Goal: Task Accomplishment & Management: Manage account settings

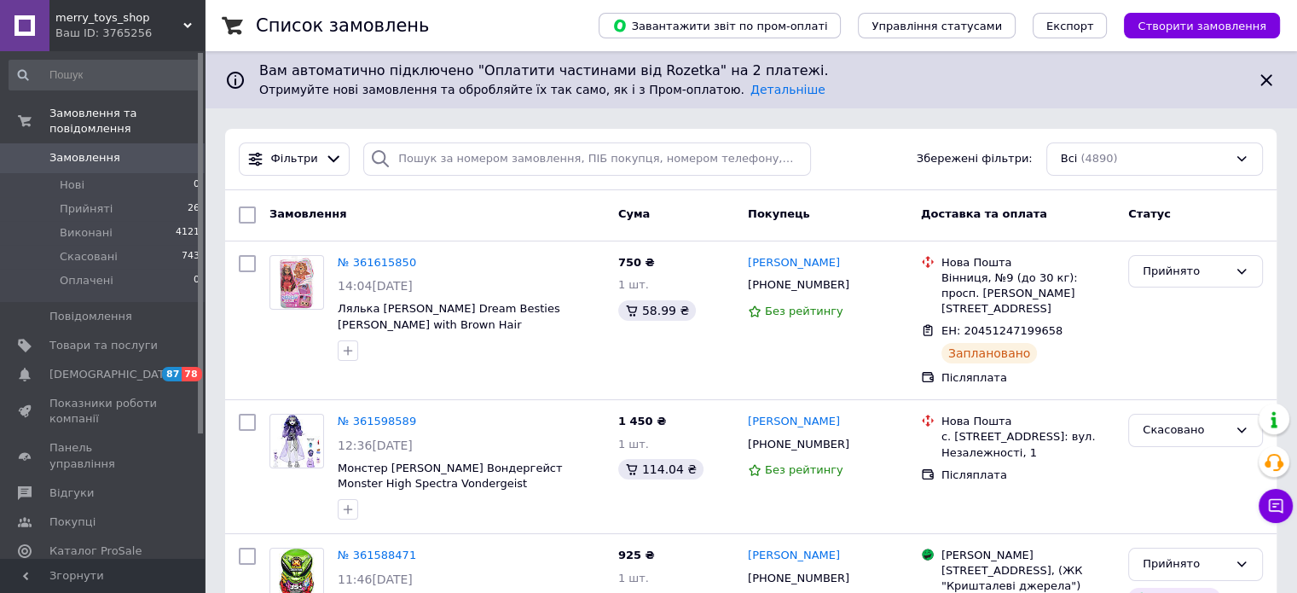
click at [100, 201] on span "Прийняті" at bounding box center [86, 208] width 53 height 15
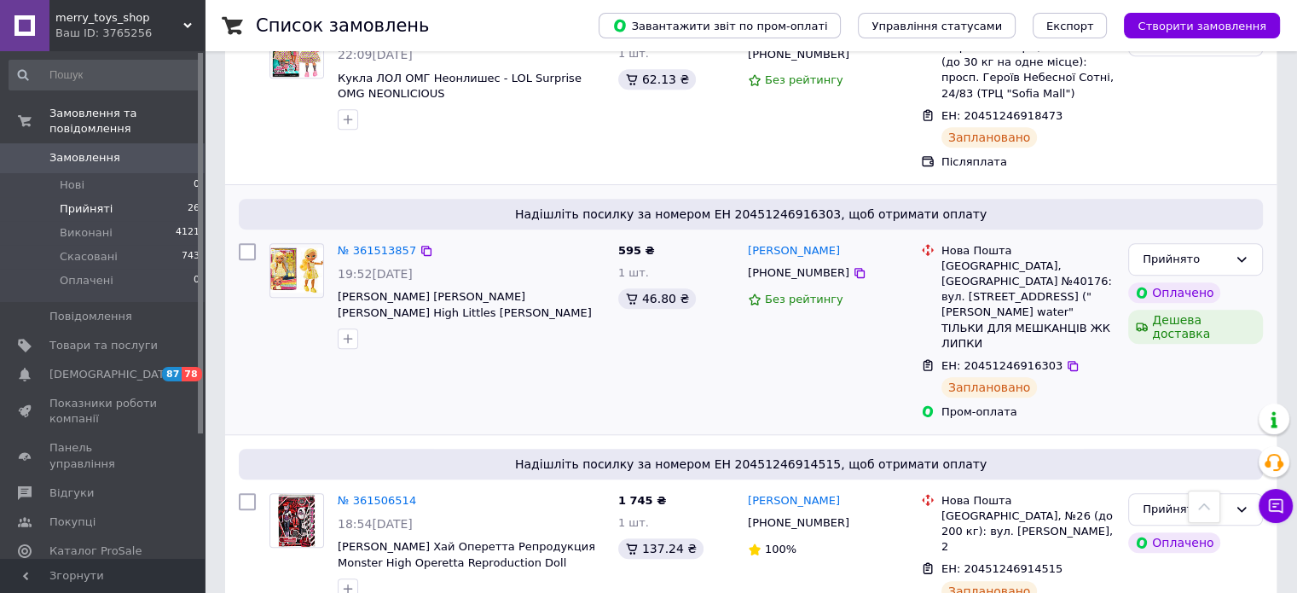
scroll to position [853, 0]
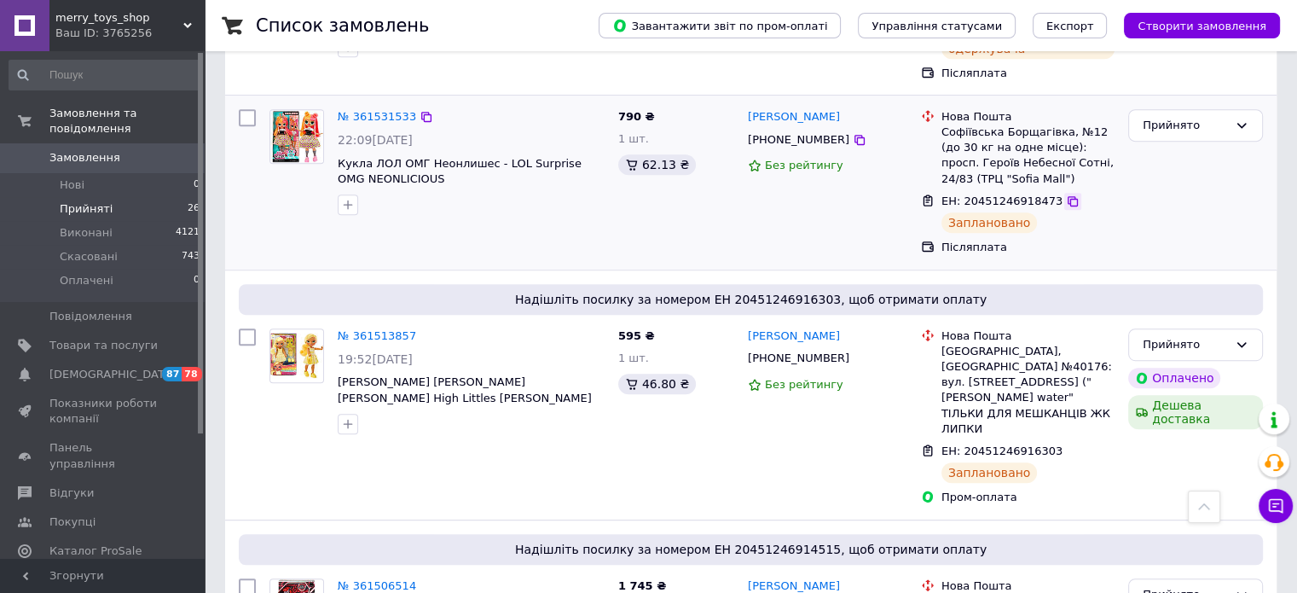
click at [1066, 194] on icon at bounding box center [1073, 201] width 14 height 14
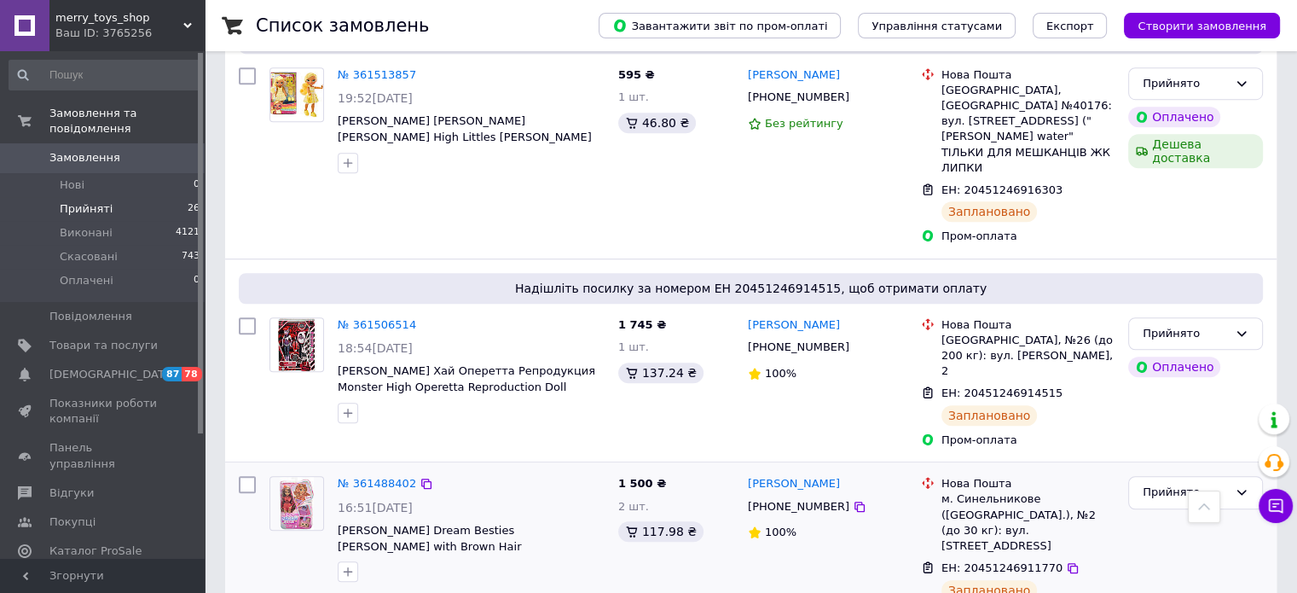
scroll to position [1194, 0]
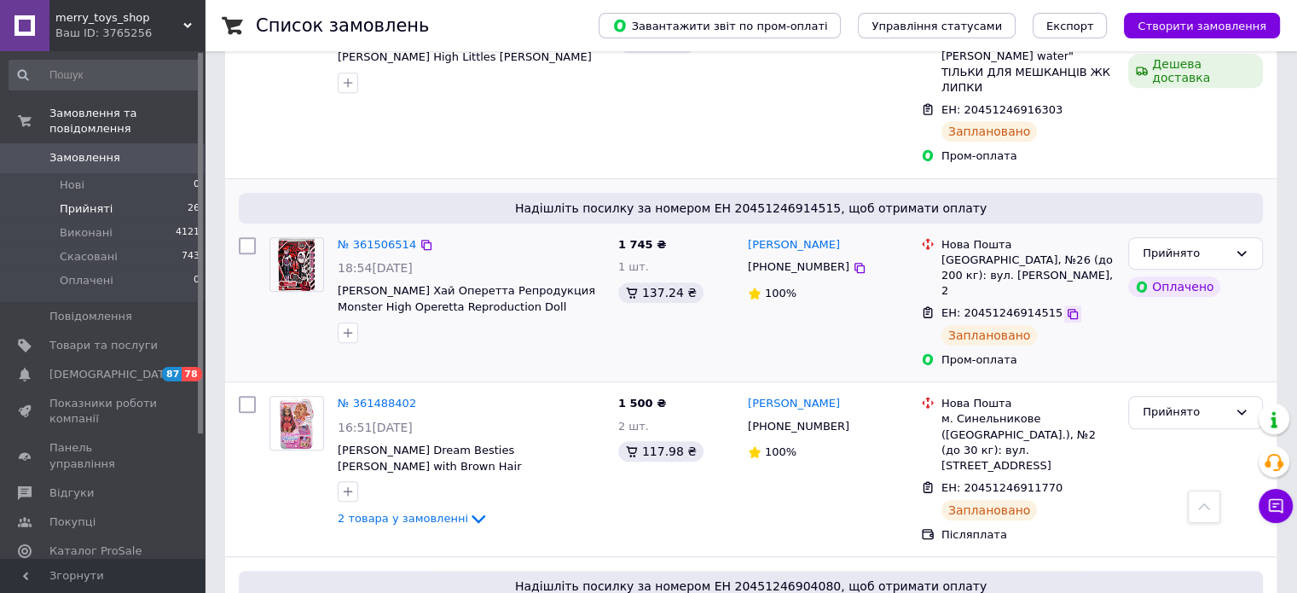
click at [1068, 309] on icon at bounding box center [1073, 314] width 10 height 10
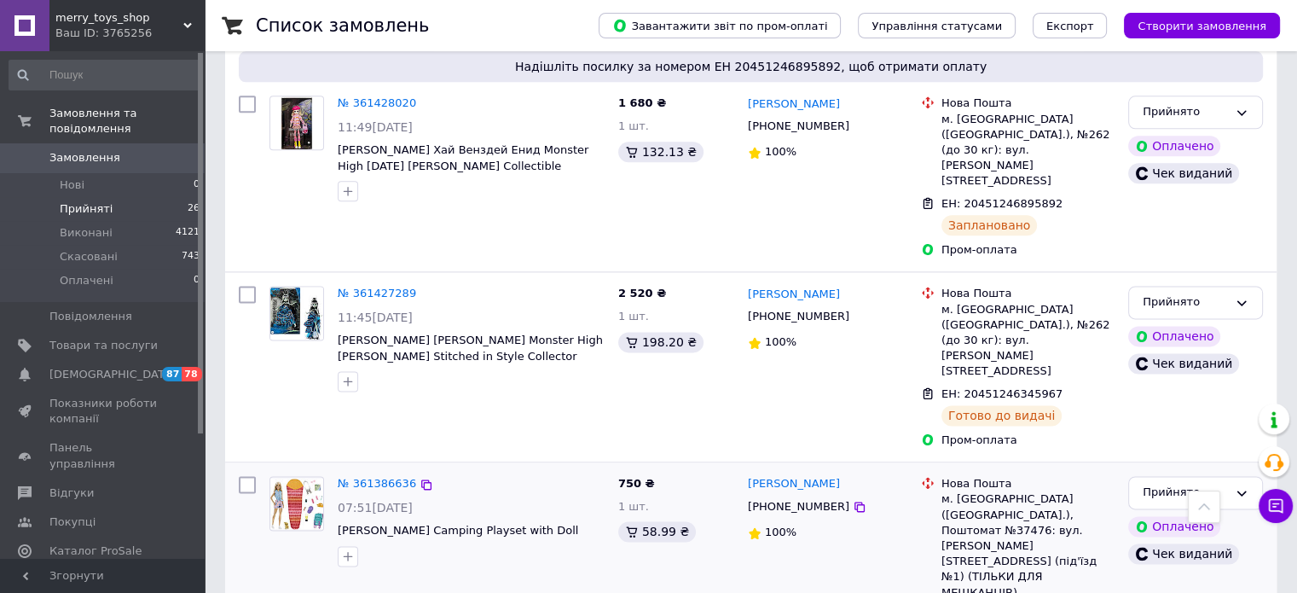
scroll to position [2218, 0]
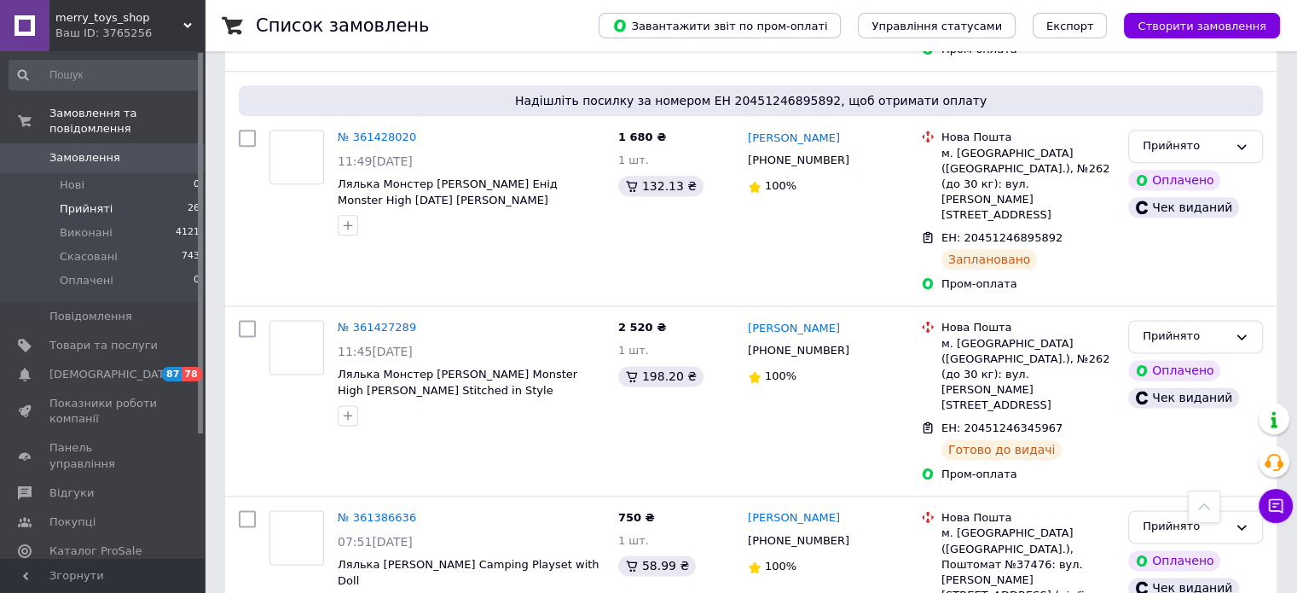
scroll to position [2474, 0]
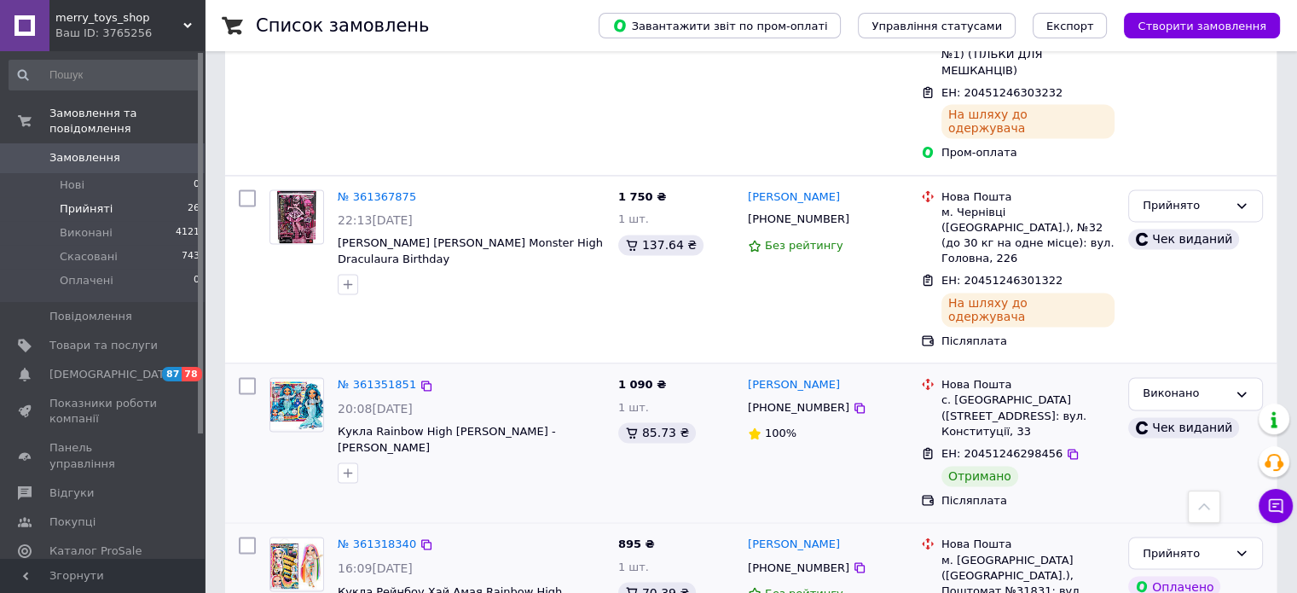
scroll to position [2730, 0]
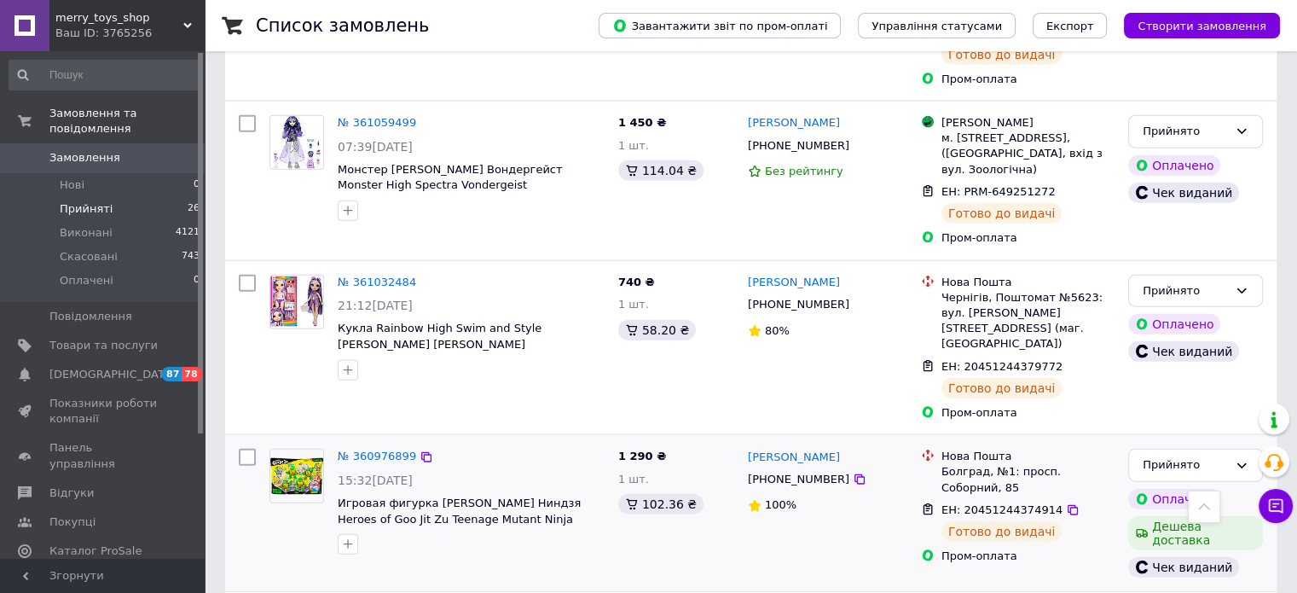
scroll to position [3982, 0]
click at [73, 201] on span "Прийняті" at bounding box center [86, 208] width 53 height 15
click at [75, 225] on span "Виконані" at bounding box center [86, 232] width 53 height 15
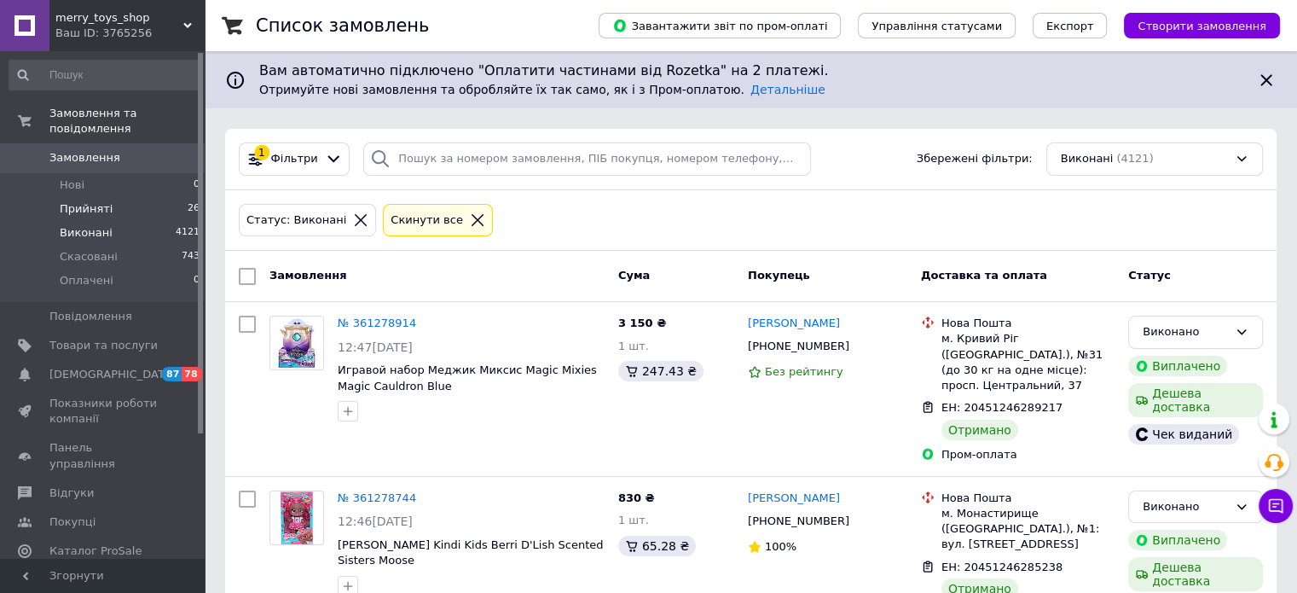
click at [98, 201] on span "Прийняті" at bounding box center [86, 208] width 53 height 15
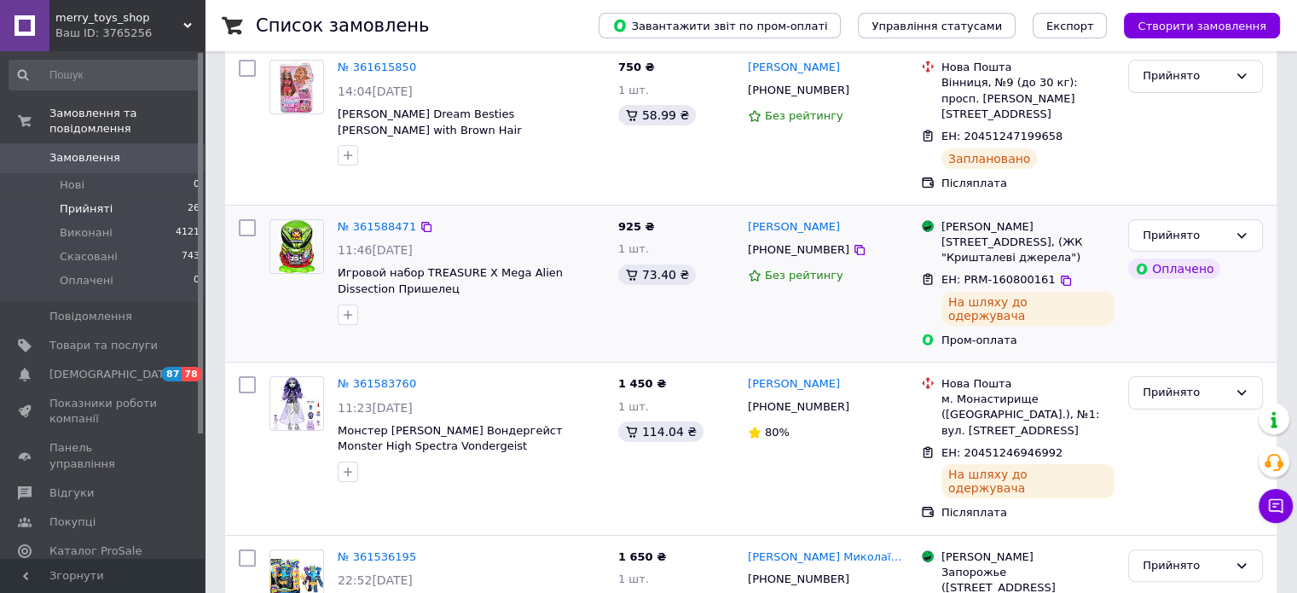
scroll to position [427, 0]
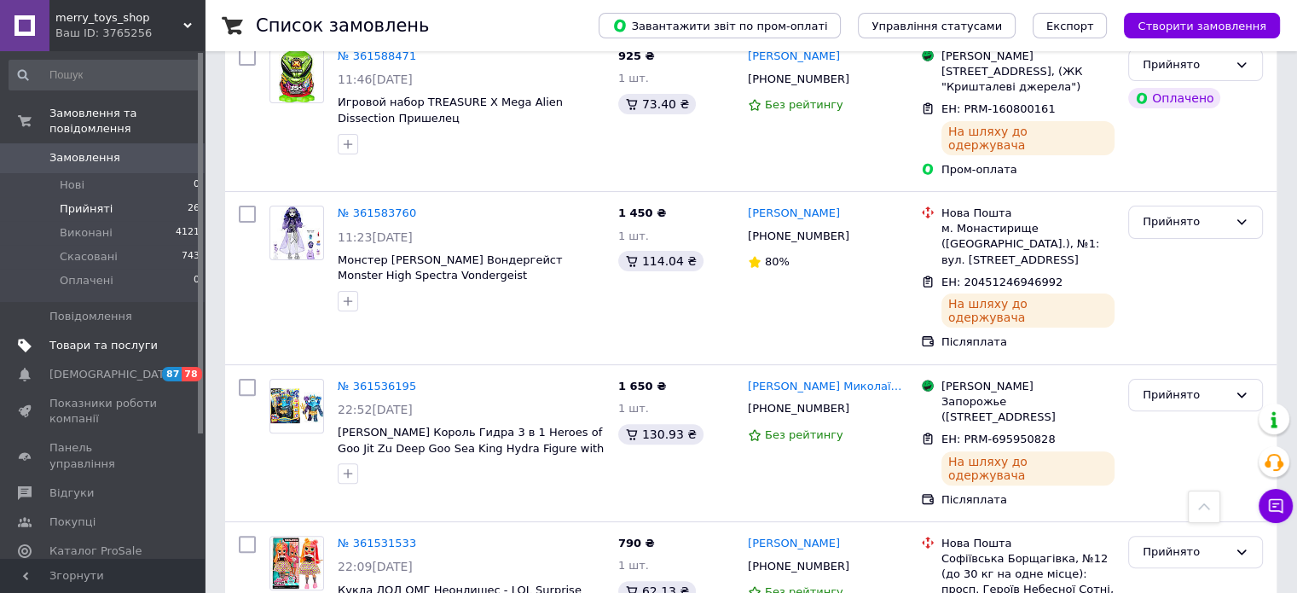
click at [82, 338] on span "Товари та послуги" at bounding box center [103, 345] width 108 height 15
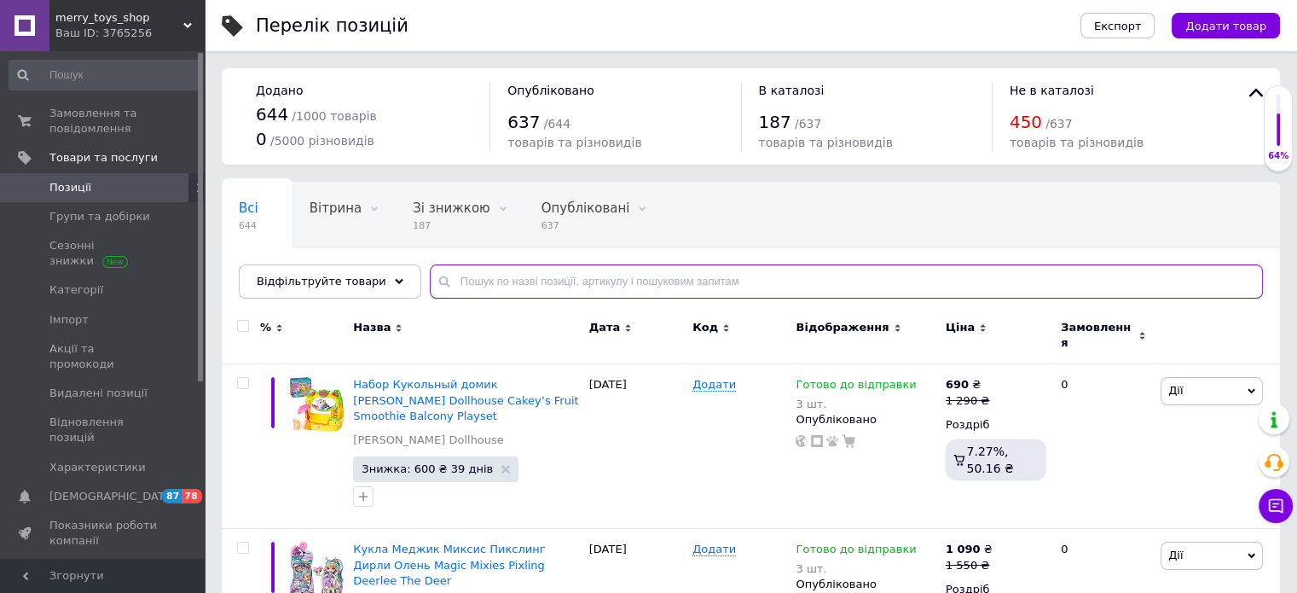
click at [478, 280] on input "text" at bounding box center [846, 281] width 833 height 34
paste input "Hot Wheels Fire"
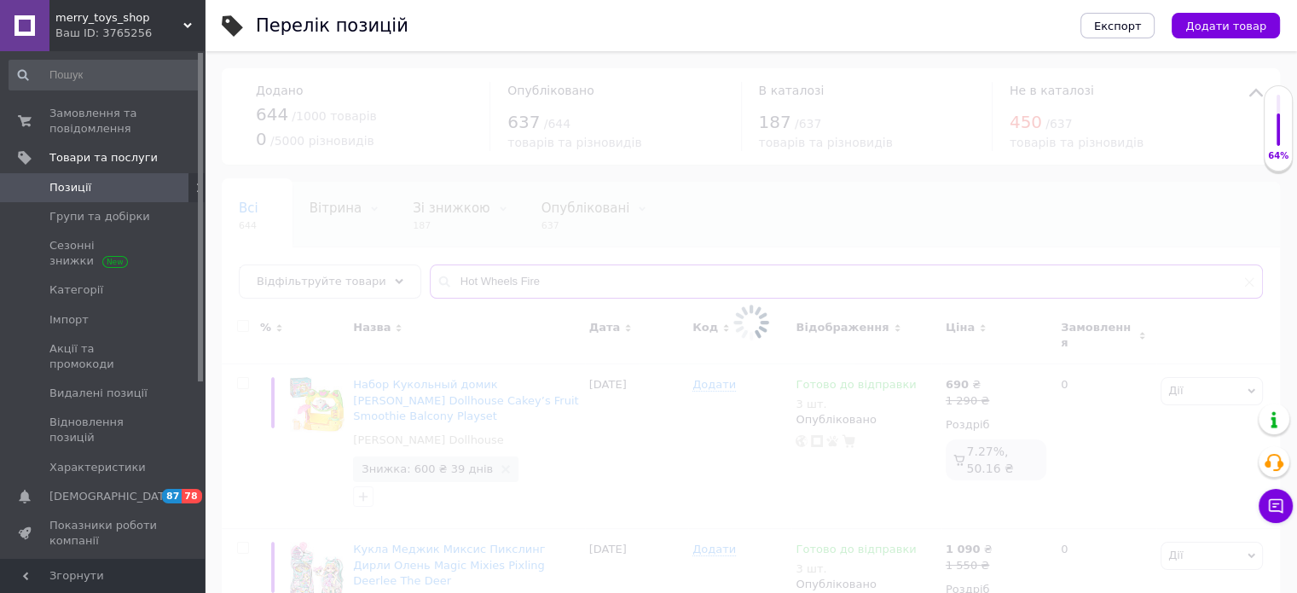
type input "Hot Wheels Fire"
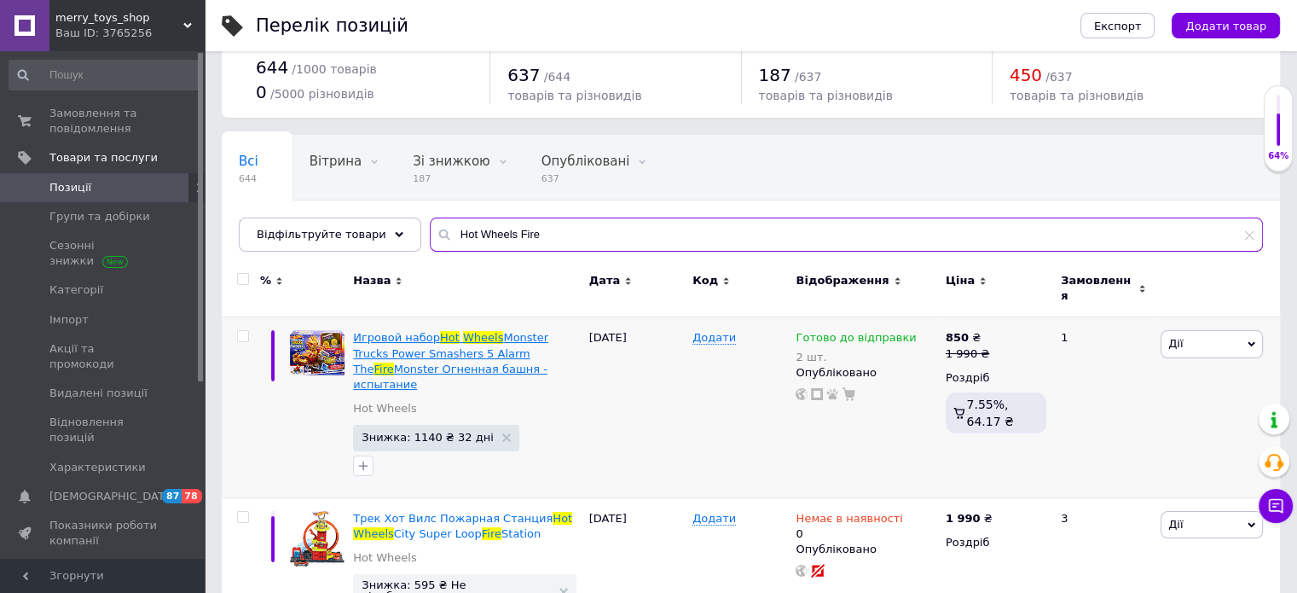
scroll to position [85, 0]
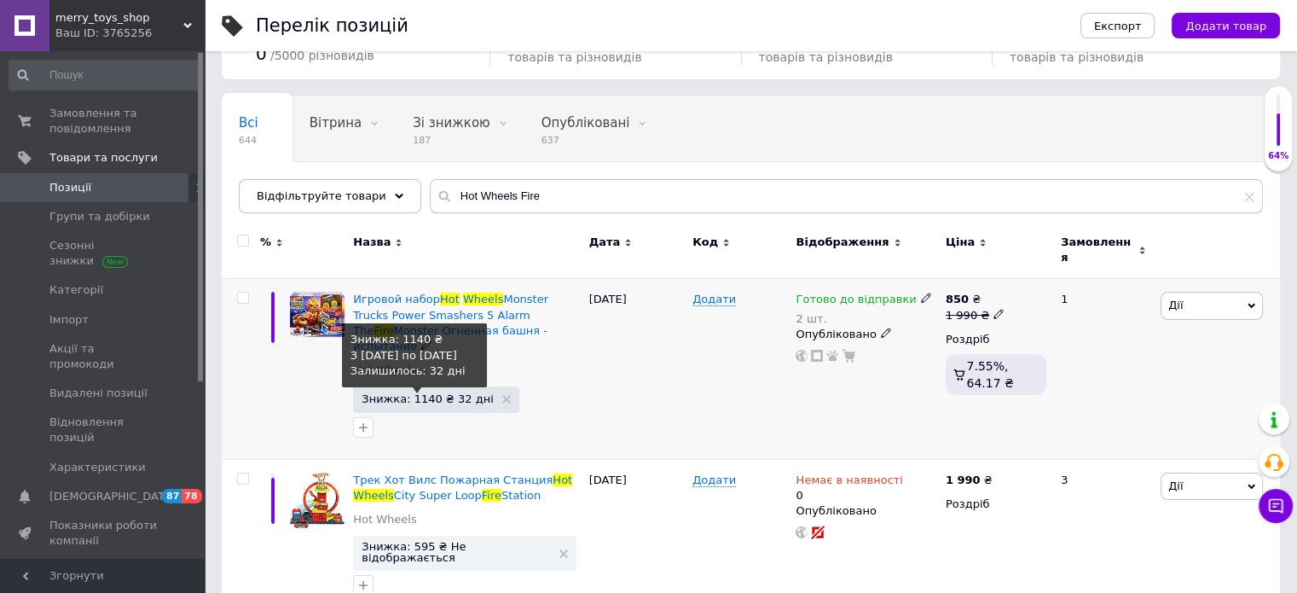
click at [437, 393] on span "Знижка: 1140 ₴ 32 дні" at bounding box center [428, 398] width 132 height 11
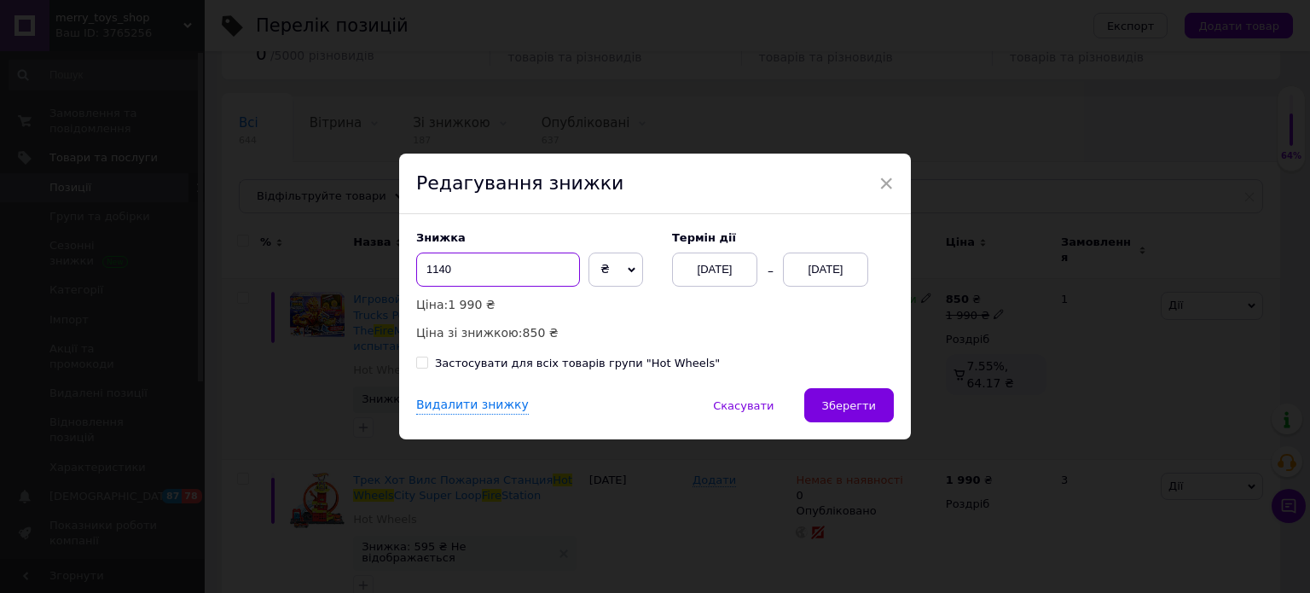
click at [491, 266] on input "1140" at bounding box center [498, 270] width 164 height 34
type input "1215"
click at [856, 415] on button "Зберегти" at bounding box center [849, 405] width 90 height 34
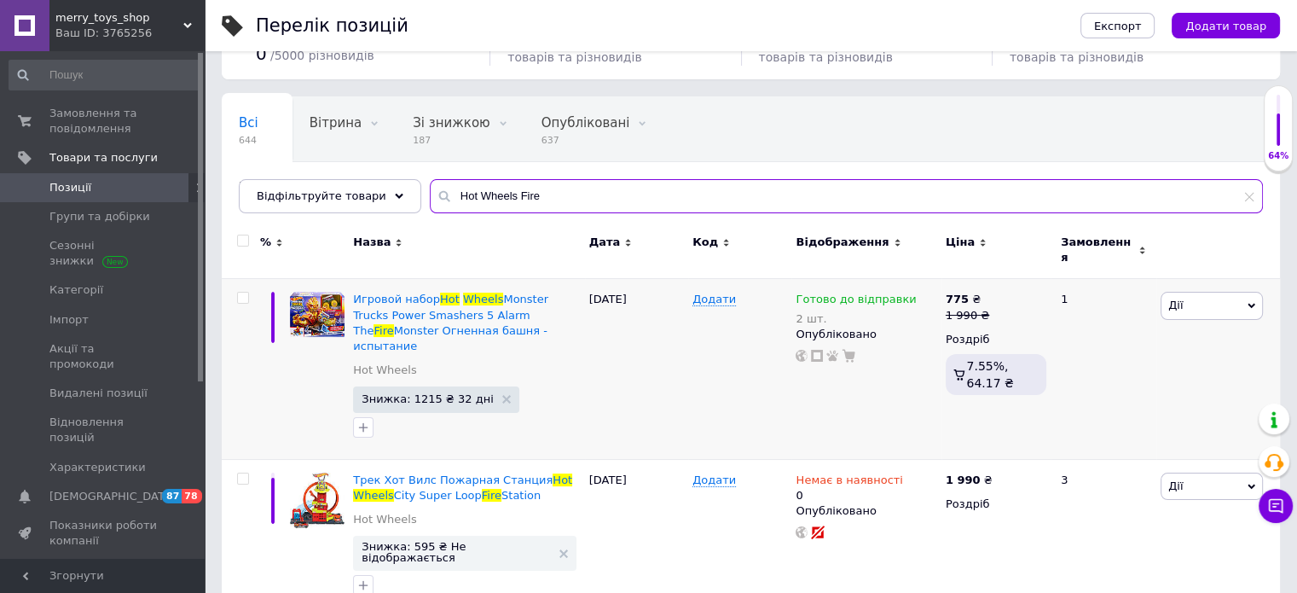
click at [487, 198] on input "Hot Wheels Fire" at bounding box center [846, 196] width 833 height 34
paste input "Chargin"
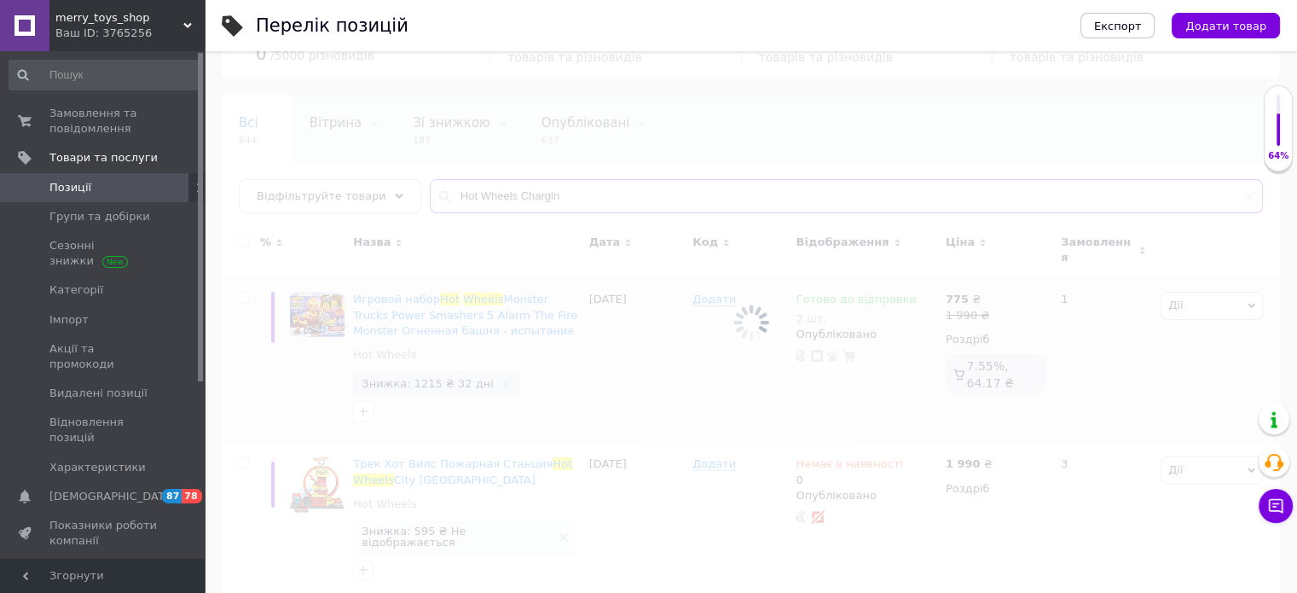
type input "Hot Wheels Chargin"
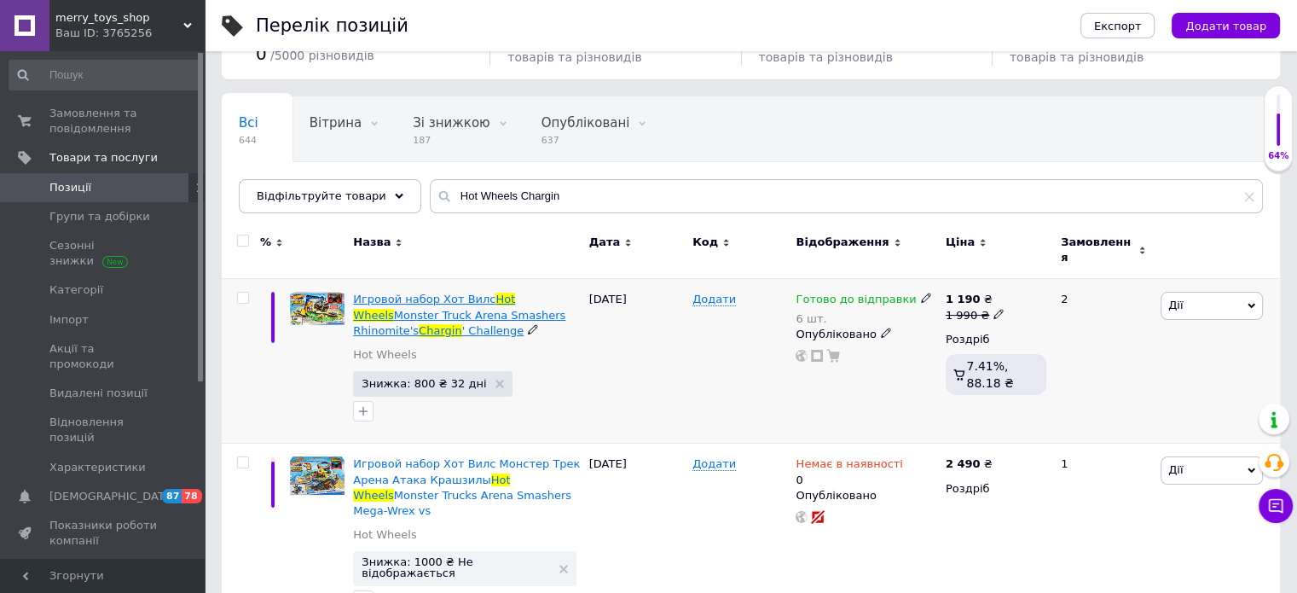
click at [474, 295] on span "Игровой набор Хот Вилс" at bounding box center [424, 299] width 142 height 13
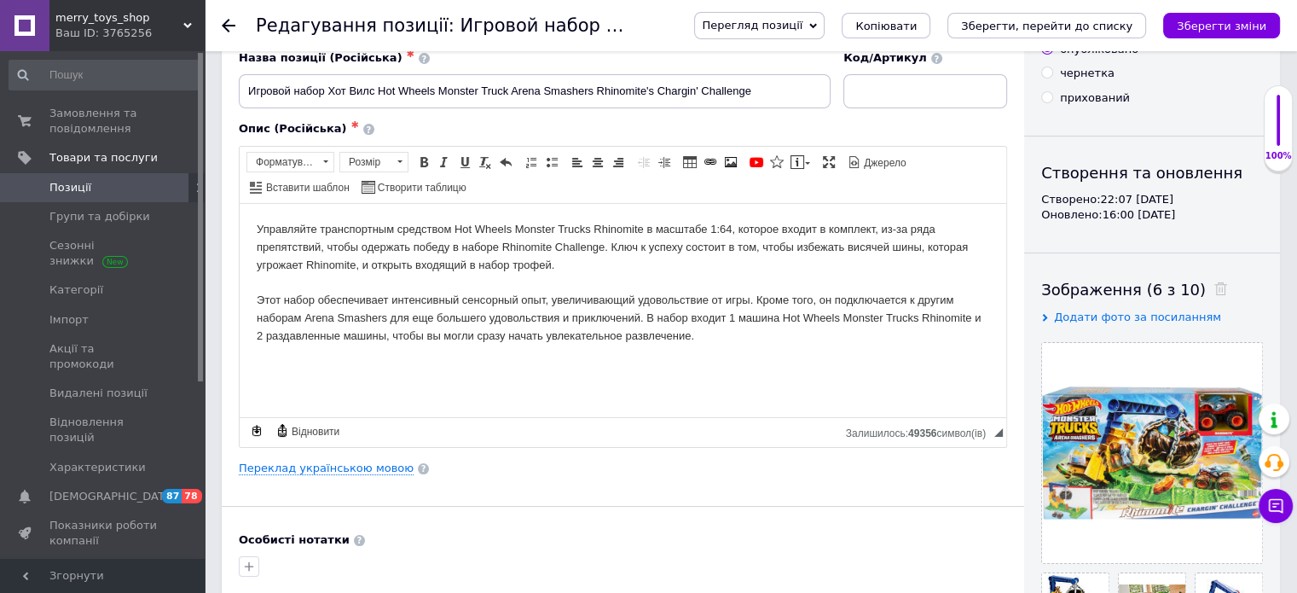
scroll to position [85, 0]
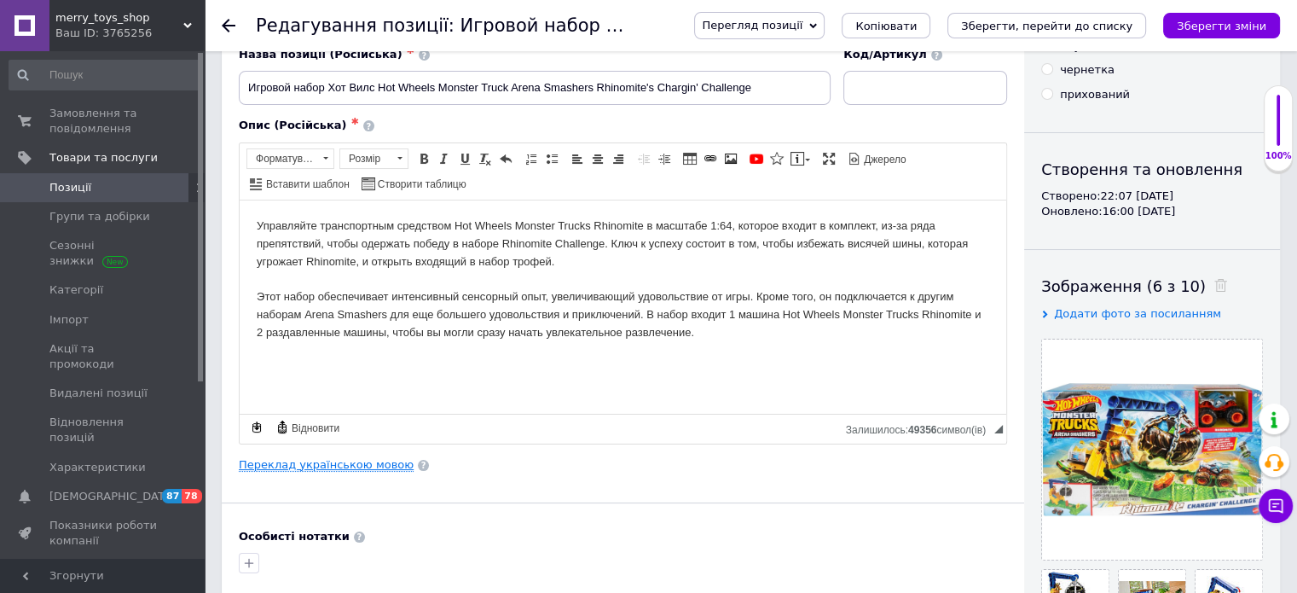
click at [340, 464] on link "Переклад українською мовою" at bounding box center [326, 465] width 175 height 14
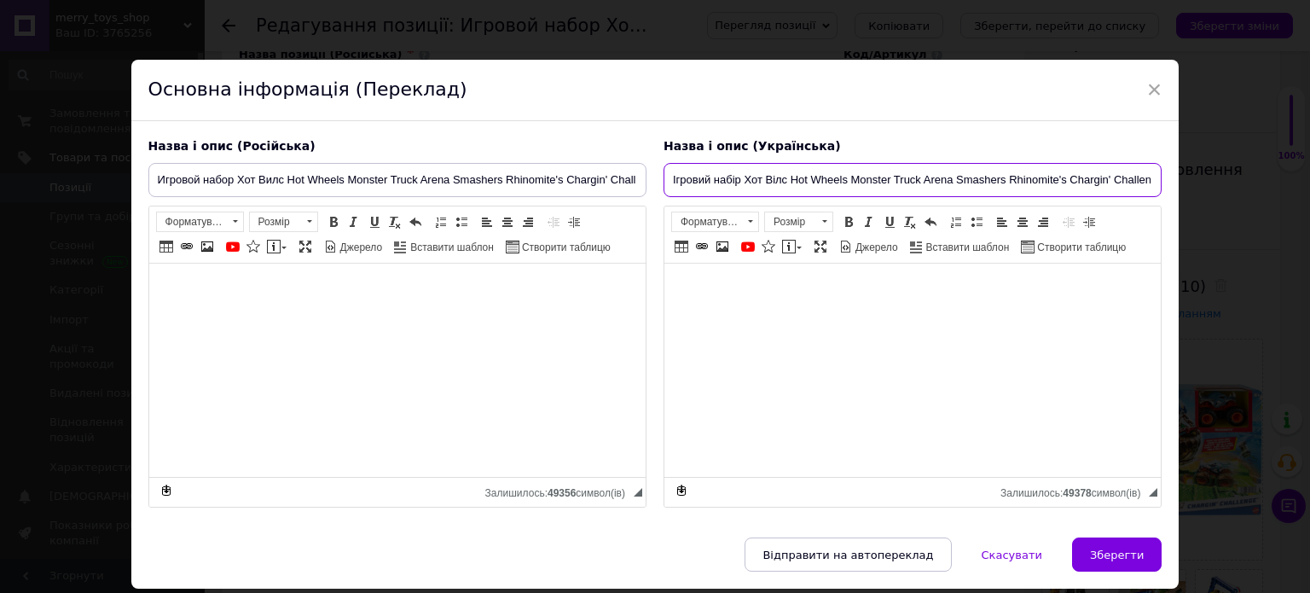
click at [785, 178] on input "Ігровий набір Хот Вілс Hot Wheels Monster Truck Arena Smashers Rhinomite's Char…" at bounding box center [913, 180] width 498 height 34
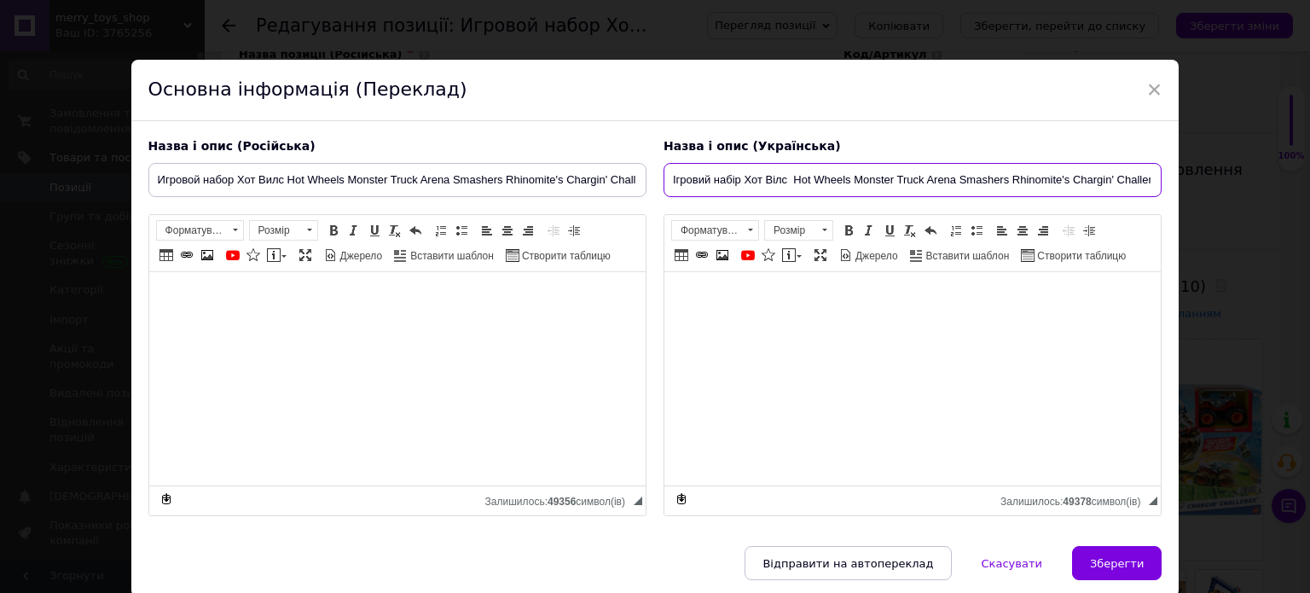
paste input "Тренувальна арена"
type input "Ігровий набір Хот Вілс Тренувальна арена Hot Wheels Monster Truck Arena Smasher…"
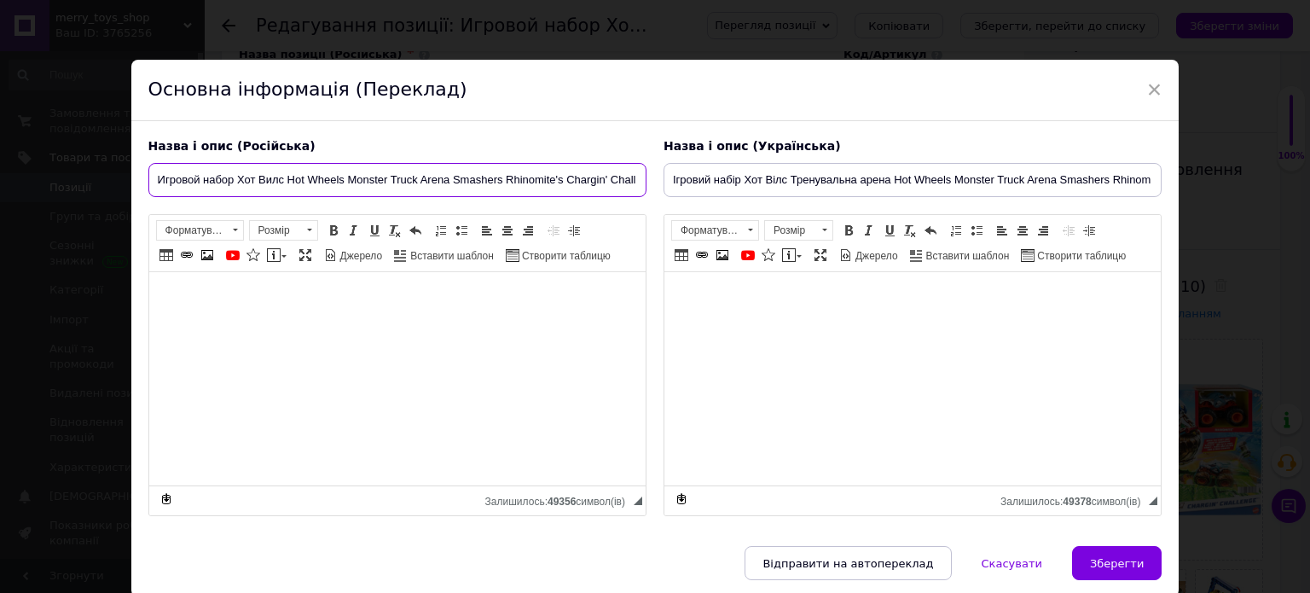
click at [285, 180] on input "Игровой набор Хот Вилс Hot Wheels Monster Truck Arena Smashers Rhinomite's Char…" at bounding box center [397, 180] width 498 height 34
paste input "Тренировочная аре"
click at [434, 176] on input "Игровой набор Хот Вилс Тренировочная ареHot Wheels Monster Truck Arena Smashers…" at bounding box center [397, 180] width 498 height 34
drag, startPoint x: 208, startPoint y: 180, endPoint x: 153, endPoint y: 182, distance: 55.5
click at [153, 182] on input "Игровой набор Хот Вилс Тренировочная ареHot Wheels Monster Truck Arena Smashers…" at bounding box center [397, 180] width 498 height 34
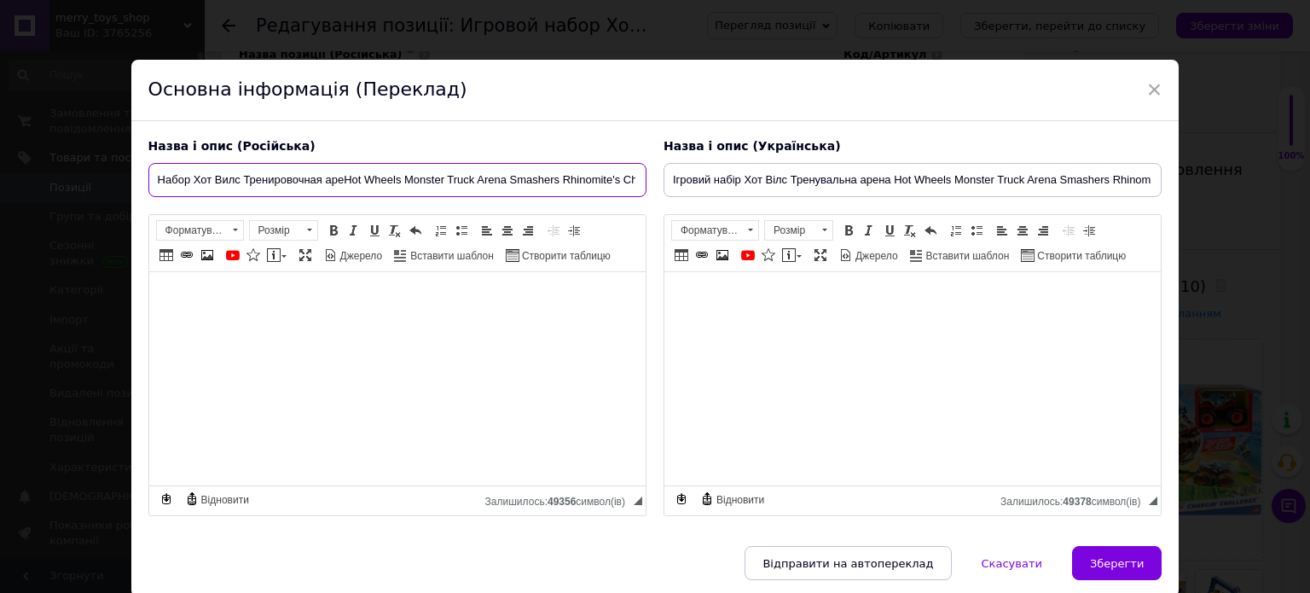
click at [341, 177] on input "Набор Хот Вилс Тренировочная ареHot Wheels Monster Truck Arena Smashers Rhinomi…" at bounding box center [397, 180] width 498 height 34
type input "Набор Хот Вилс Тренировочная арена Hot Wheels Monster Truck Arena Smashers Rhin…"
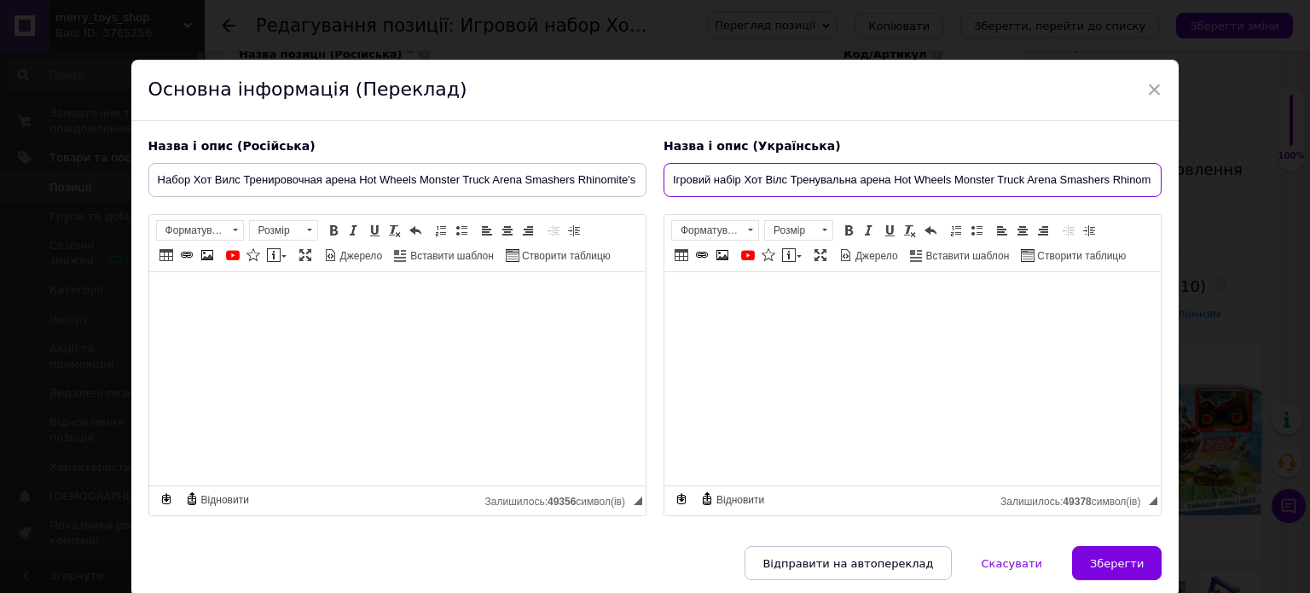
drag, startPoint x: 716, startPoint y: 183, endPoint x: 656, endPoint y: 178, distance: 59.9
click at [656, 178] on div "Назва і опис (Українська) Ігровий набір Хот Вілс Тренувальна арена Hot Wheels M…" at bounding box center [912, 328] width 515 height 396
type input "Набір Хот Вілс Тренувальна арена Hot Wheels Monster Truck Arena Smashers Rhinom…"
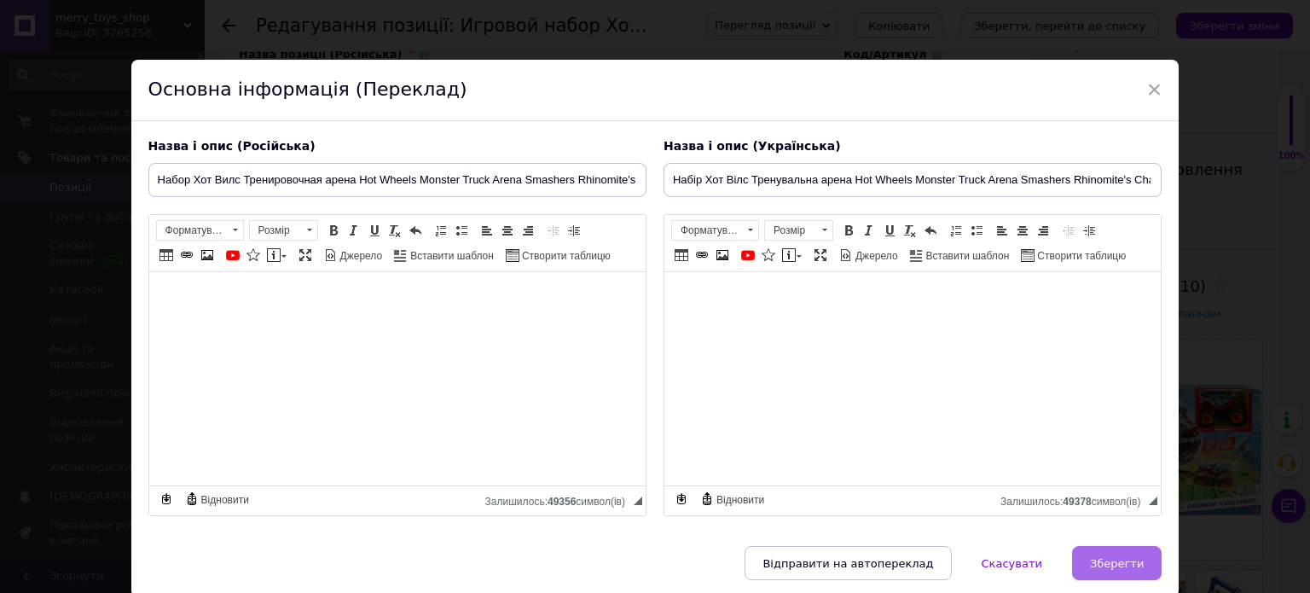
click at [1111, 557] on span "Зберегти" at bounding box center [1117, 563] width 54 height 13
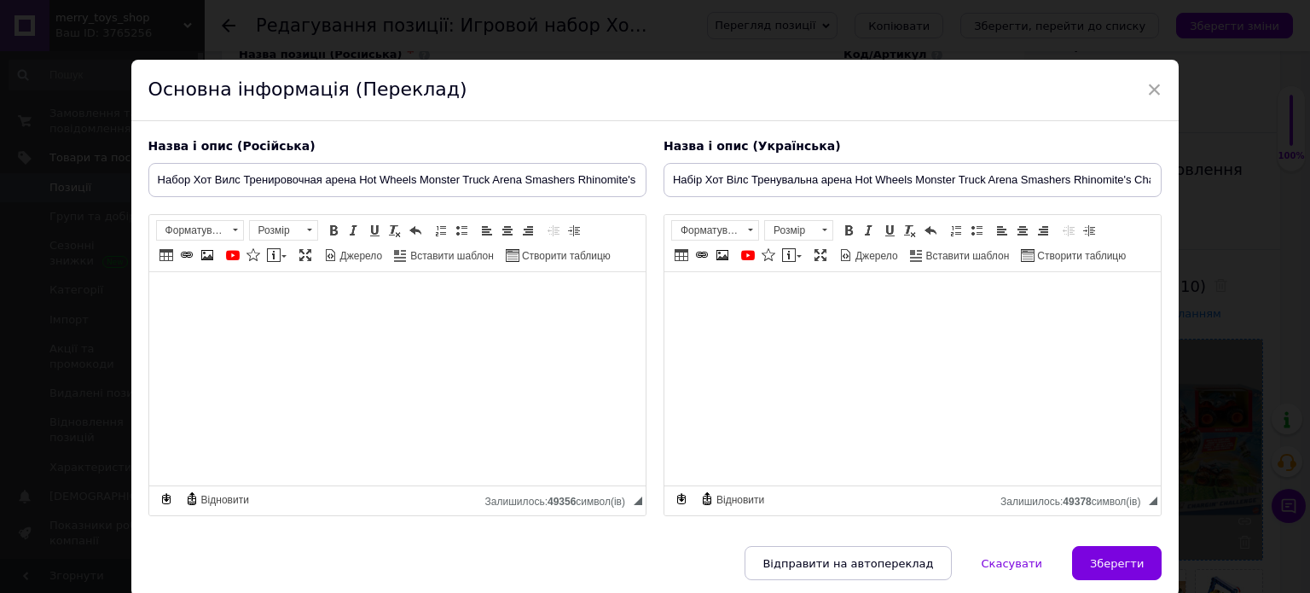
type input "Набор Хот Вилс Тренировочная арена Hot Wheels Monster Truck Arena Smashers Rhin…"
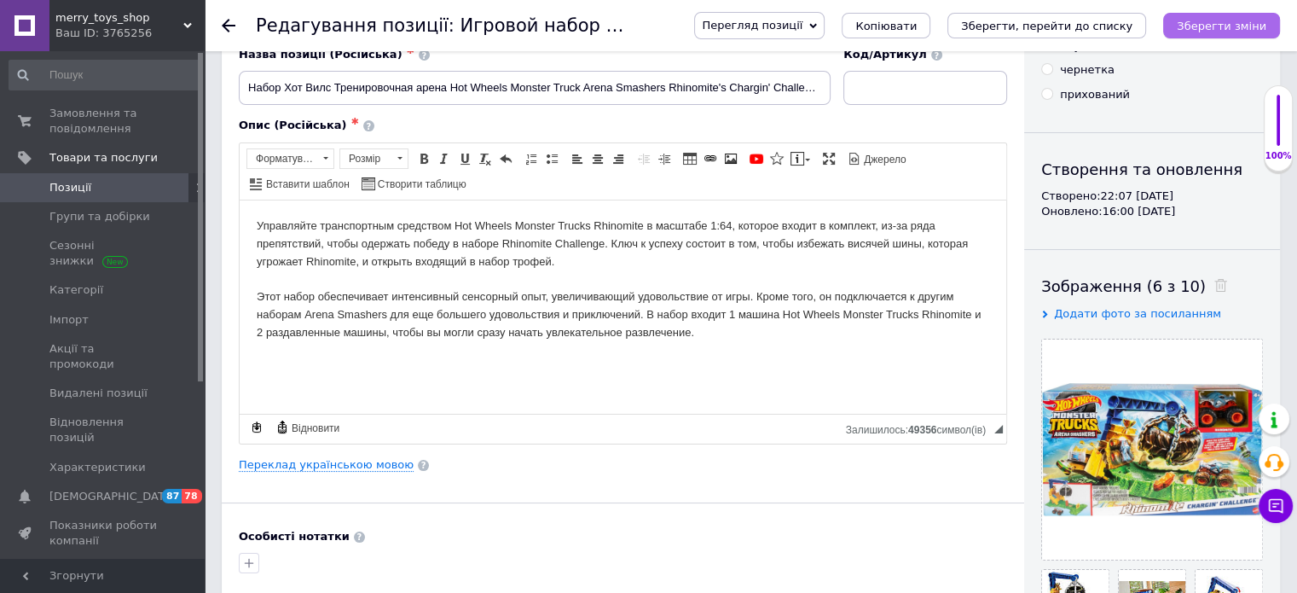
click at [1199, 23] on icon "Зберегти зміни" at bounding box center [1222, 26] width 90 height 13
